Goal: Obtain resource: Download file/media

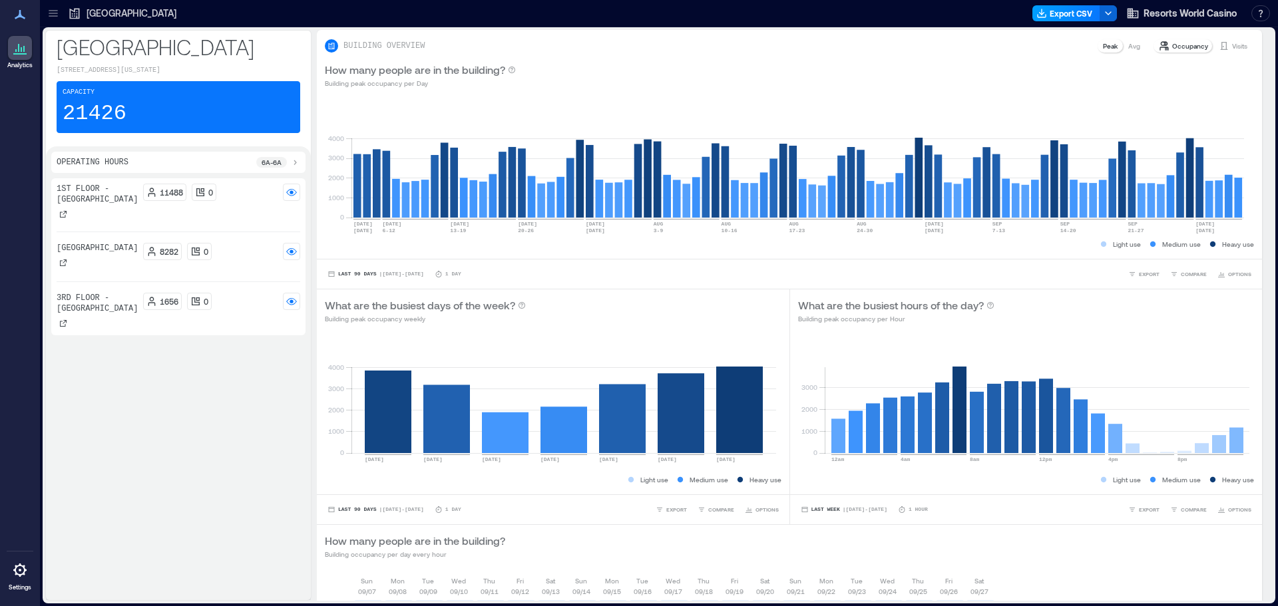
click at [1055, 16] on button "Export CSV" at bounding box center [1067, 13] width 68 height 16
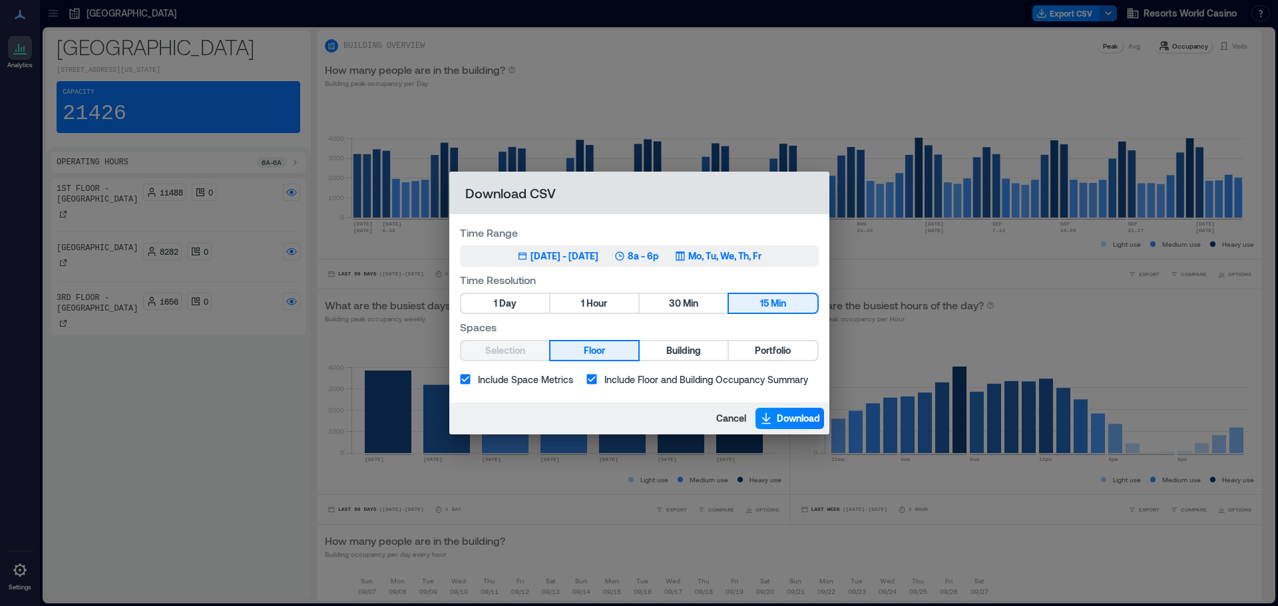
click at [599, 250] on div "[DATE] - [DATE]" at bounding box center [565, 256] width 68 height 13
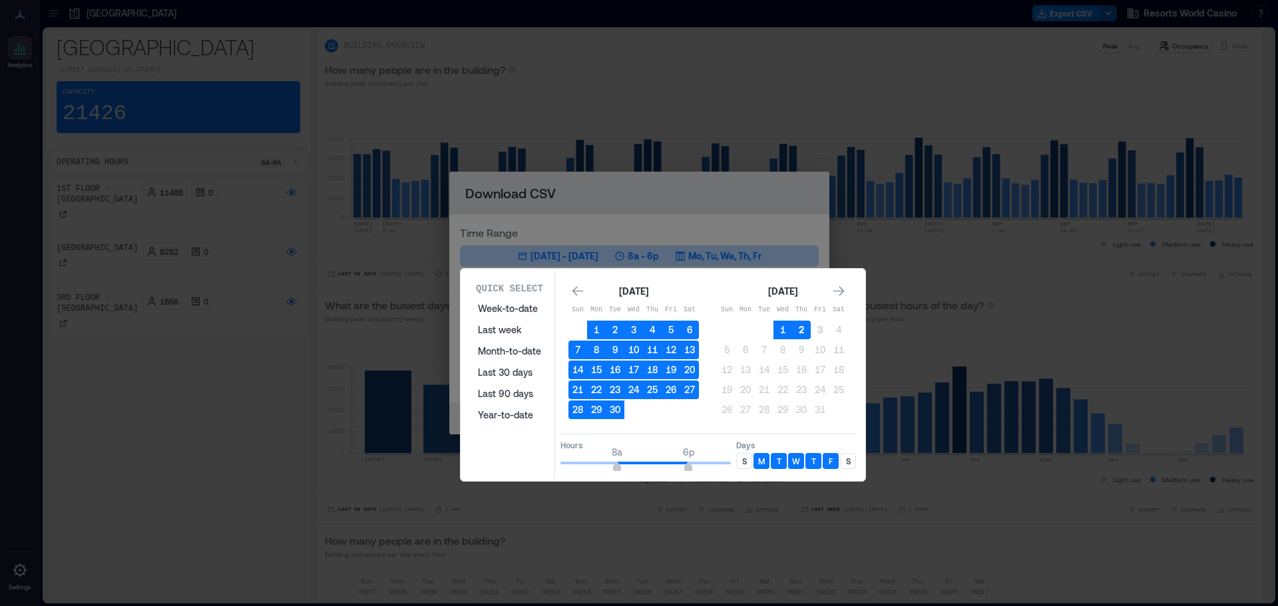
click at [801, 330] on button "2" at bounding box center [801, 330] width 19 height 19
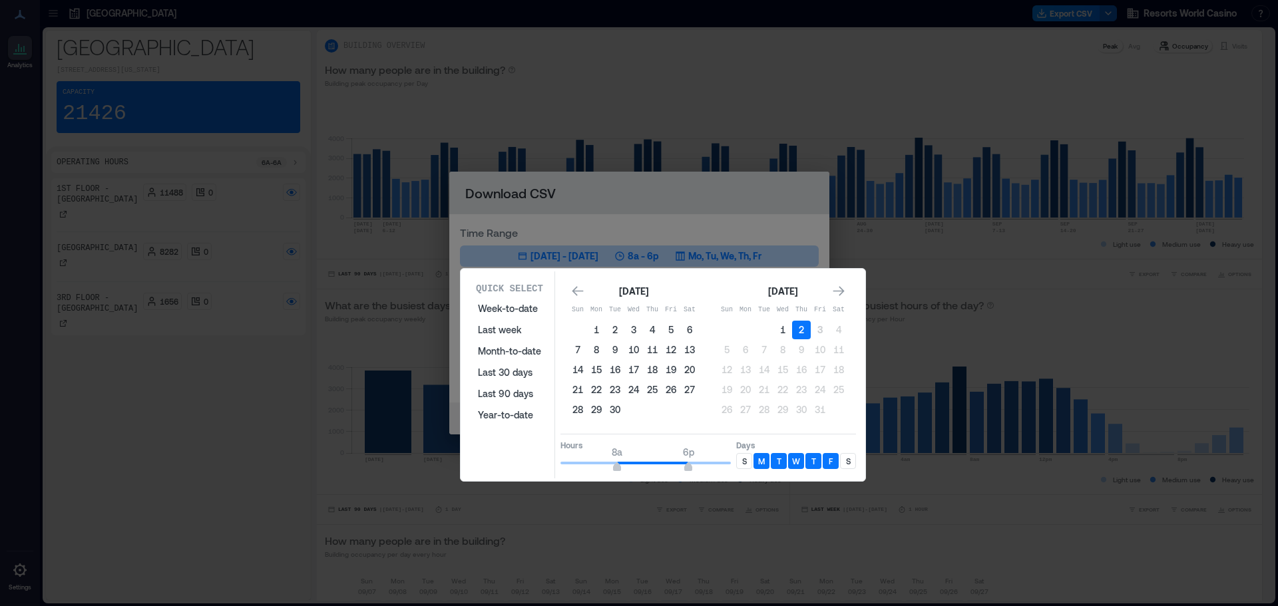
click at [848, 461] on p "S" at bounding box center [848, 461] width 5 height 11
click at [742, 463] on p "S" at bounding box center [744, 461] width 5 height 11
type input "**"
drag, startPoint x: 688, startPoint y: 467, endPoint x: 754, endPoint y: 465, distance: 65.9
click at [754, 465] on div "Hours 8a 12a Days S M T W T F S" at bounding box center [709, 453] width 296 height 39
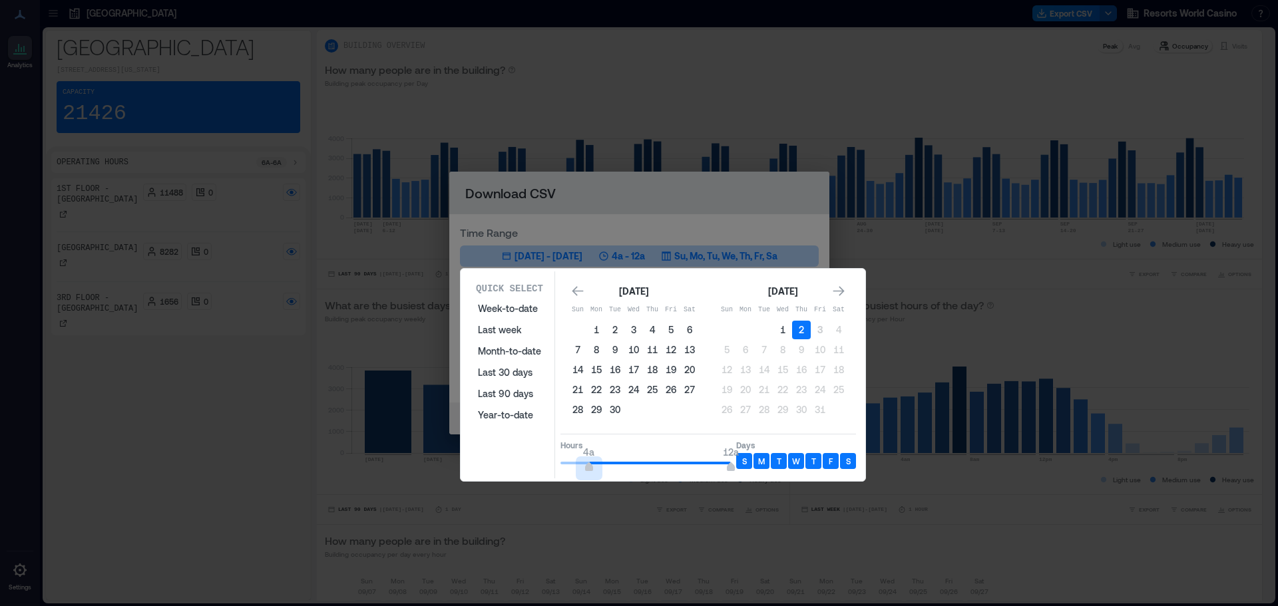
type input "*"
drag, startPoint x: 616, startPoint y: 469, endPoint x: 539, endPoint y: 466, distance: 76.6
click at [539, 466] on div "Quick Select Week-to-date Last week Month-to-date Last 30 days Last 90 days Yea…" at bounding box center [663, 375] width 397 height 207
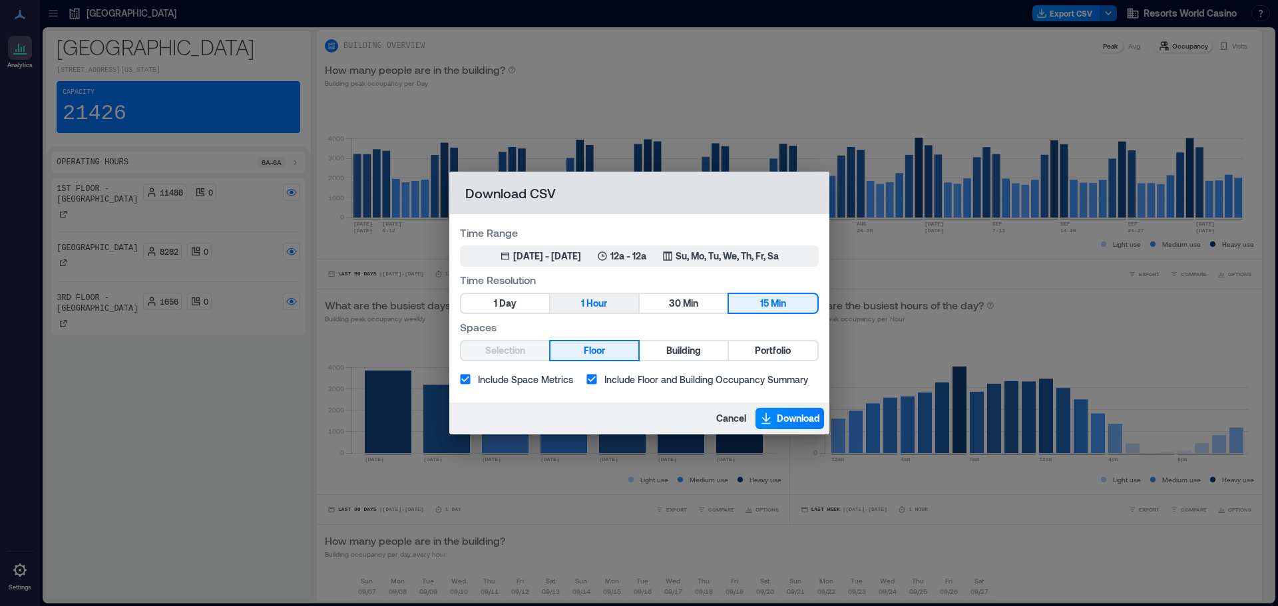
click at [597, 302] on span "Hour" at bounding box center [597, 304] width 21 height 17
click at [787, 353] on span "Portfolio" at bounding box center [773, 351] width 36 height 17
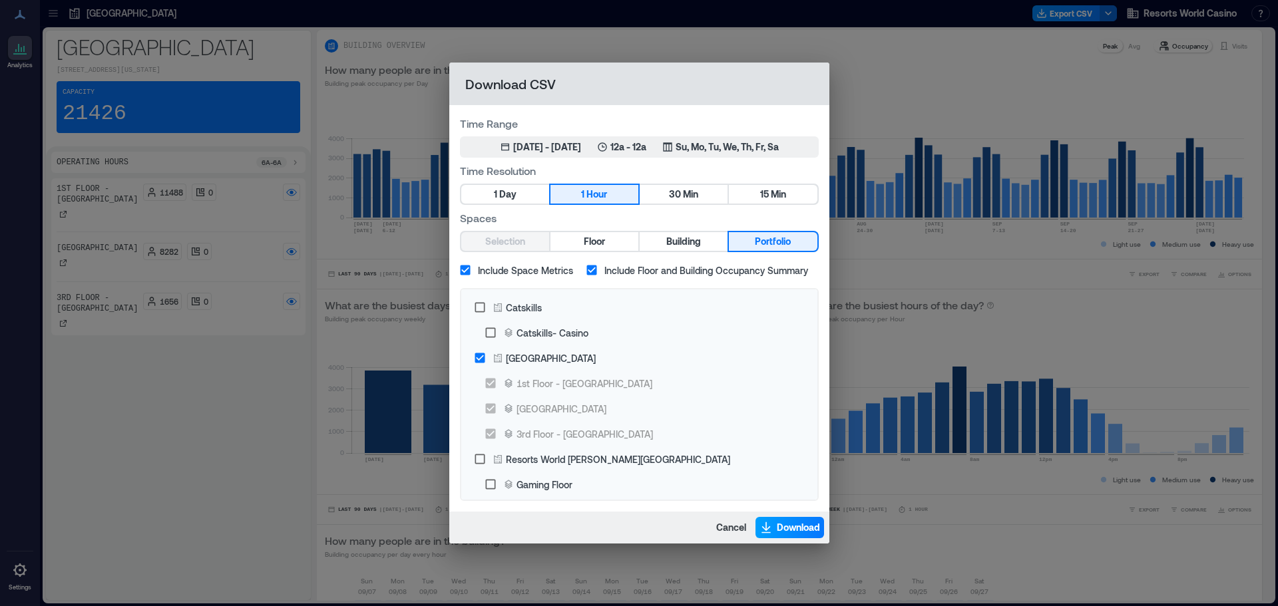
click at [800, 535] on button "Download" at bounding box center [790, 527] width 69 height 21
